Goal: Find specific page/section: Find specific page/section

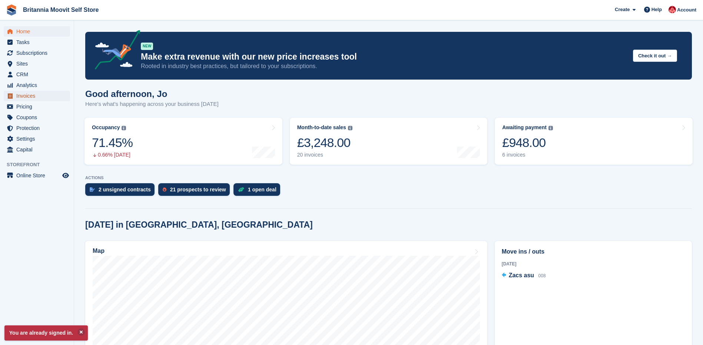
click at [19, 96] on span "Invoices" at bounding box center [38, 96] width 44 height 10
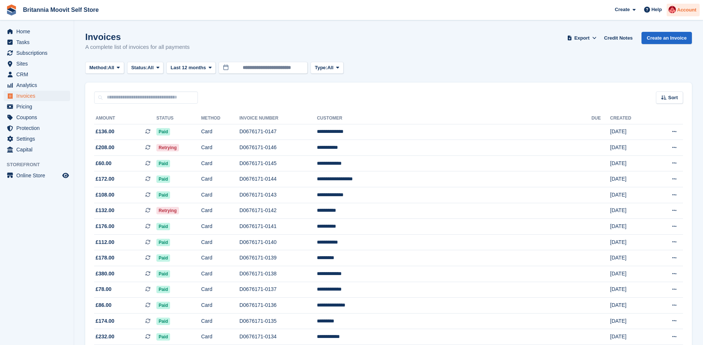
click at [686, 9] on span "Account" at bounding box center [686, 9] width 19 height 7
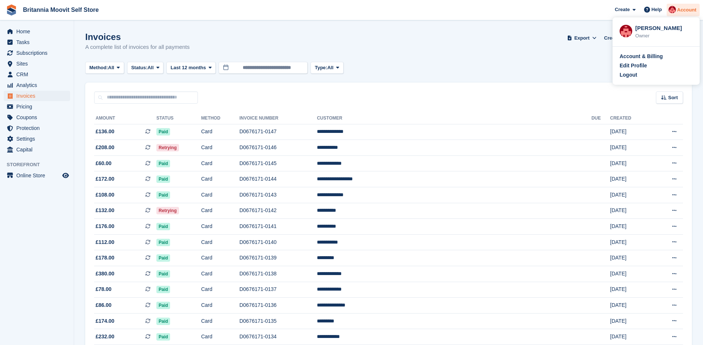
click at [686, 9] on span "Account" at bounding box center [686, 9] width 19 height 7
